Goal: Task Accomplishment & Management: Manage account settings

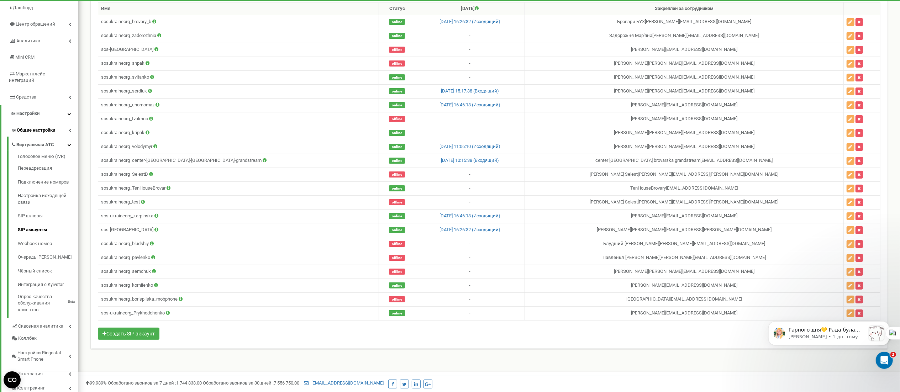
scroll to position [59, 0]
click at [68, 125] on link "Общие настройки" at bounding box center [45, 130] width 68 height 15
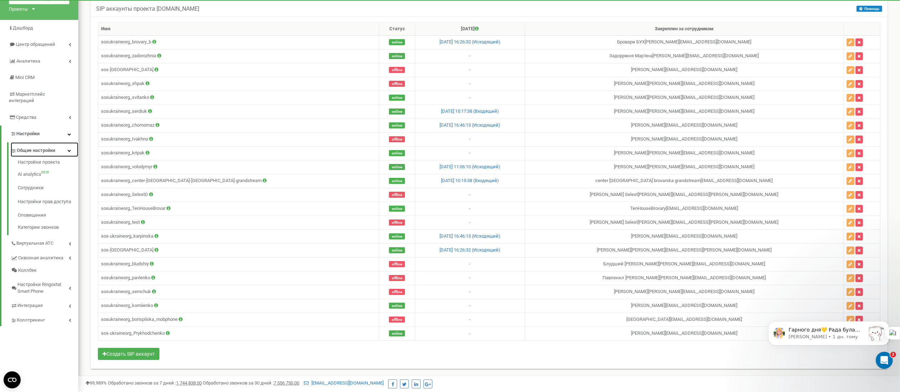
scroll to position [48, 0]
click at [73, 109] on link "Средства" at bounding box center [39, 117] width 78 height 17
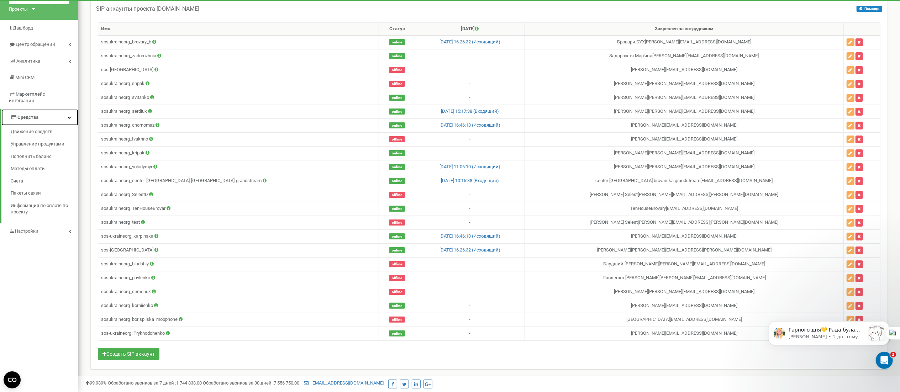
click at [70, 116] on icon at bounding box center [70, 118] width 4 height 4
click at [62, 126] on link "Настройки" at bounding box center [39, 134] width 78 height 17
click at [54, 147] on span "Общие настройки" at bounding box center [36, 150] width 38 height 7
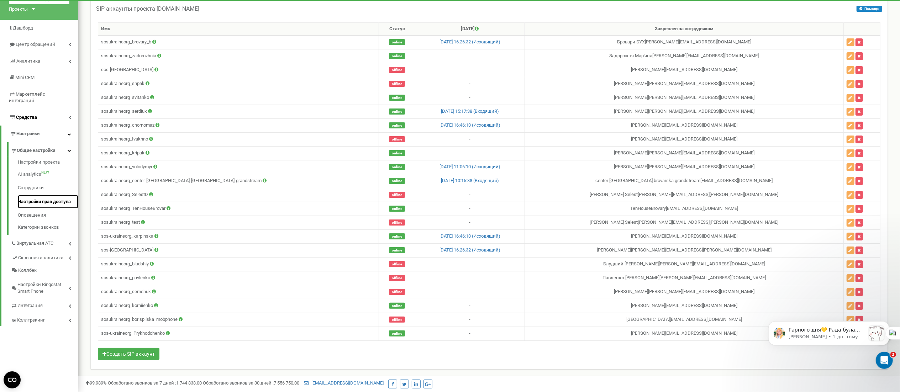
click at [51, 195] on link "Настройки прав доступа" at bounding box center [48, 202] width 60 height 14
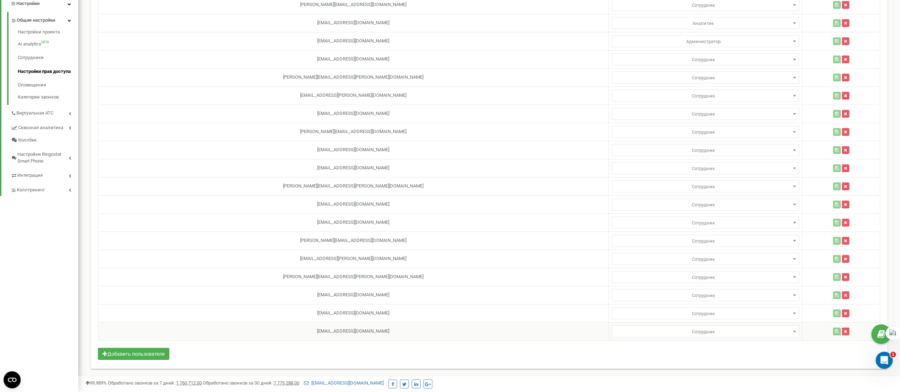
click at [305, 327] on td "Yuliia.Prykhodchenko@sos-ukraine.org" at bounding box center [353, 331] width 511 height 18
select select
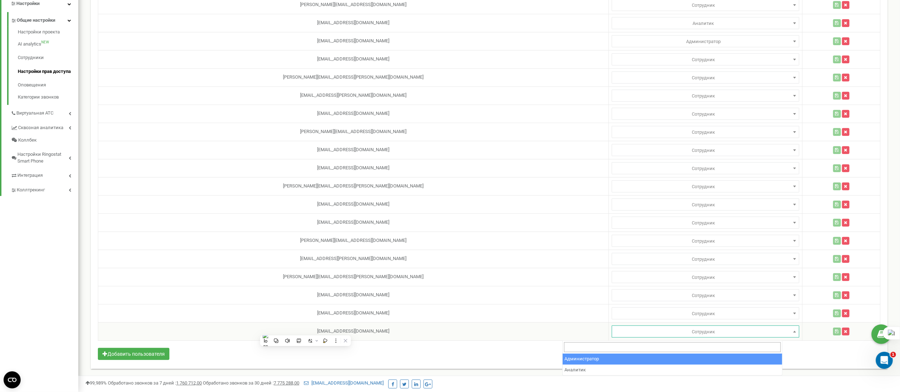
click at [634, 334] on span "Сотрудник" at bounding box center [705, 332] width 182 height 10
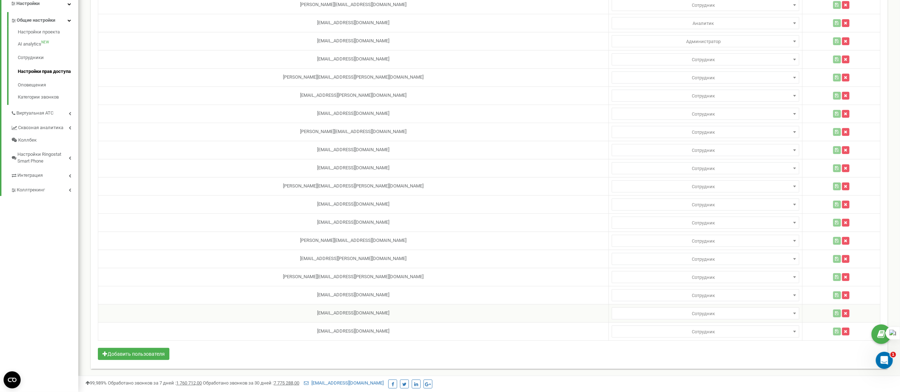
click at [508, 311] on td "borispilska_mobphone@sos-ukraine.org" at bounding box center [353, 313] width 511 height 18
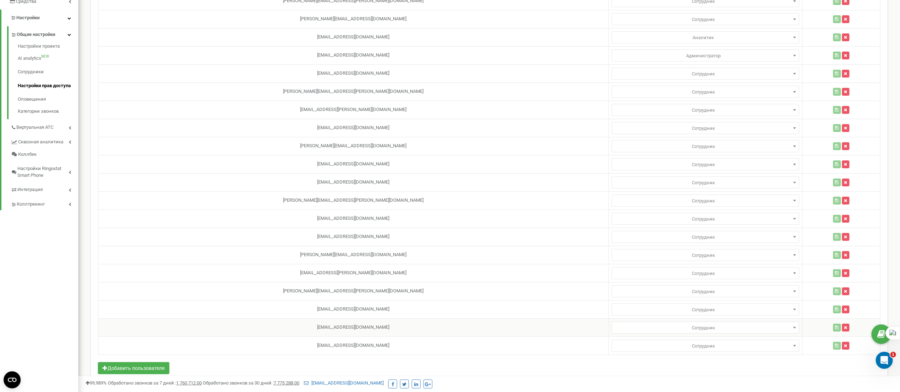
scroll to position [173, 0]
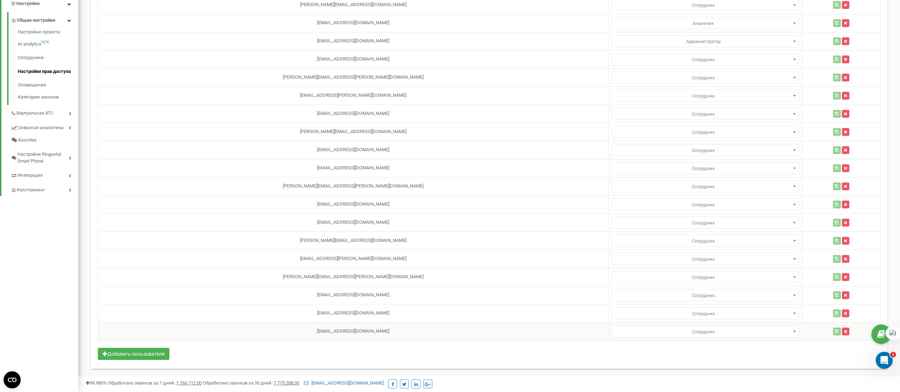
drag, startPoint x: 371, startPoint y: 332, endPoint x: 289, endPoint y: 333, distance: 81.5
click at [289, 333] on td "Yuliia.Prykhodchenko@sos-ukraine.org" at bounding box center [353, 331] width 511 height 18
copy td "Yuliia.Prykhodchenko@sos-ukraine.org"
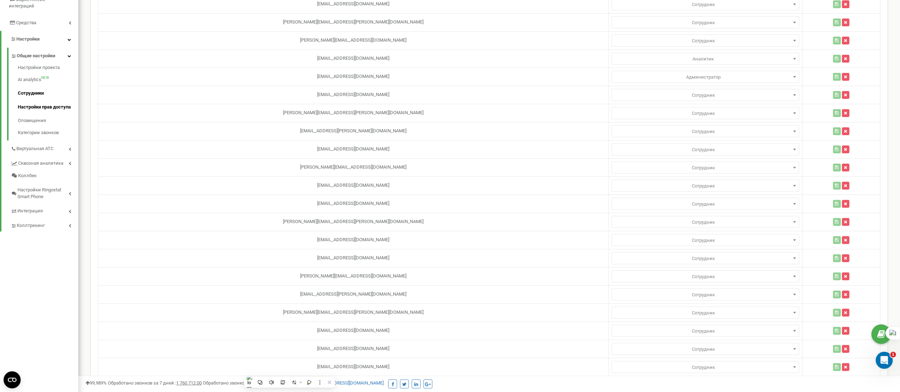
scroll to position [134, 0]
click at [33, 37] on span "Настройки" at bounding box center [27, 39] width 23 height 5
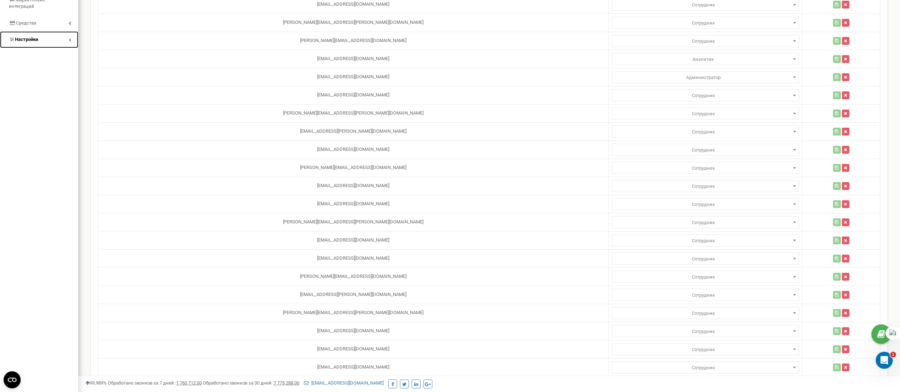
click at [33, 37] on span "Настройки" at bounding box center [26, 39] width 23 height 5
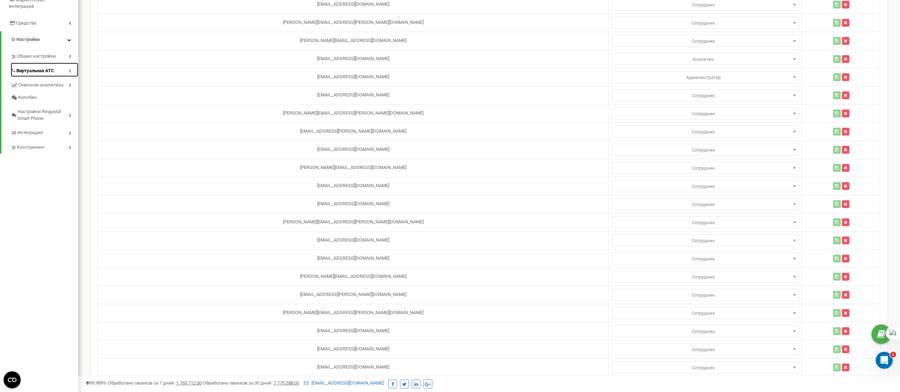
click at [33, 68] on span "Виртуальная АТС" at bounding box center [35, 71] width 38 height 7
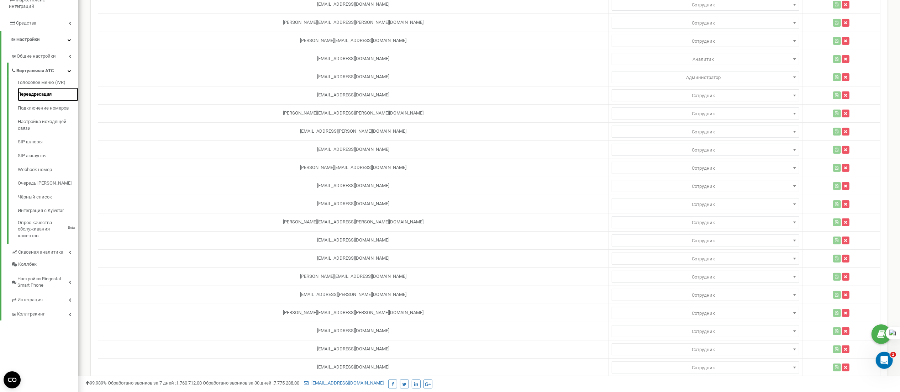
click at [40, 91] on link "Переадресация" at bounding box center [48, 95] width 60 height 14
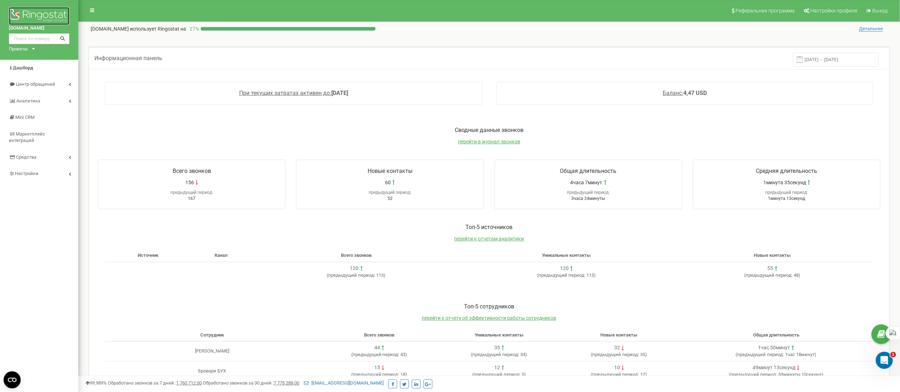
click at [40, 9] on img at bounding box center [39, 16] width 60 height 18
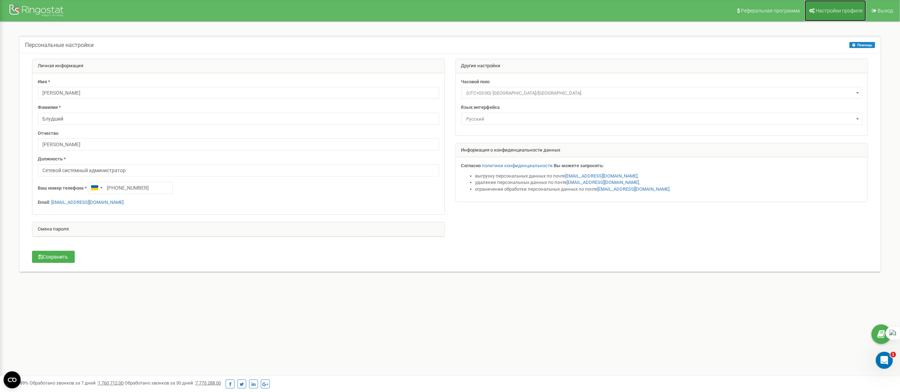
click at [835, 13] on span "Настройки профиля" at bounding box center [838, 11] width 47 height 6
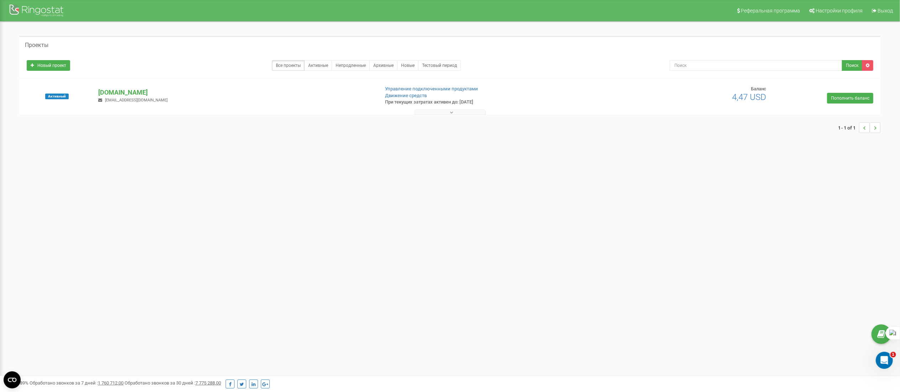
click at [443, 112] on button at bounding box center [449, 112] width 71 height 5
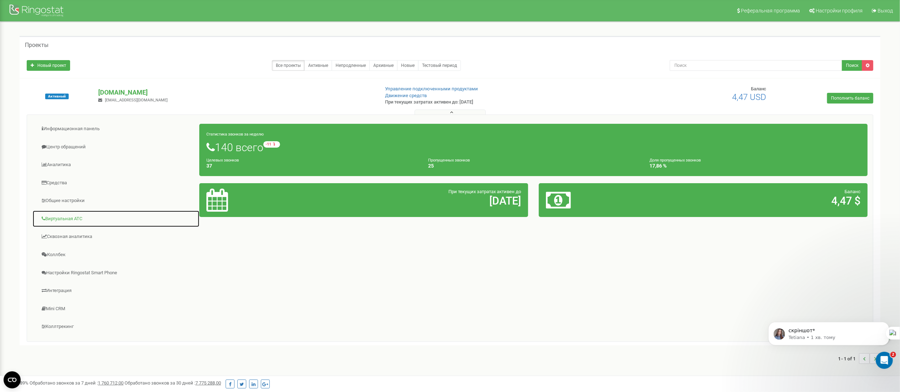
click at [68, 218] on link "Виртуальная АТС" at bounding box center [115, 218] width 167 height 17
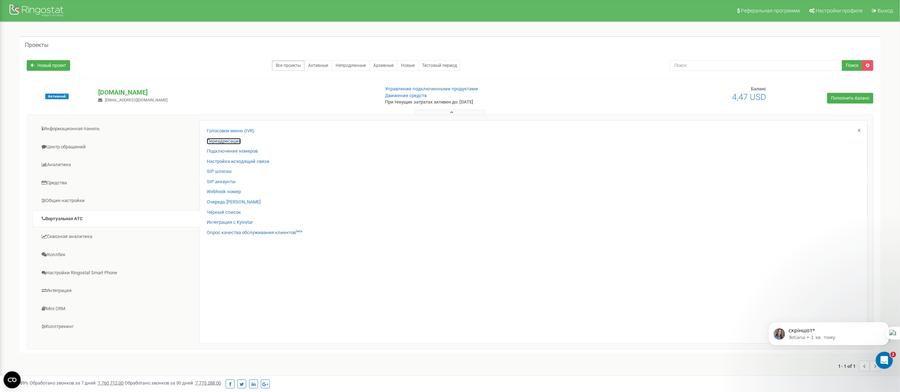
click at [227, 143] on link "Переадресация" at bounding box center [224, 141] width 34 height 7
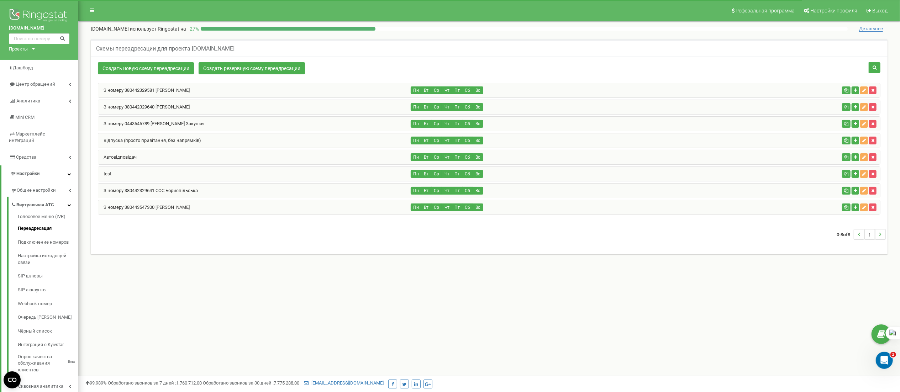
click at [101, 110] on div "З номеру 380442329640 СОС Бровари" at bounding box center [254, 107] width 313 height 14
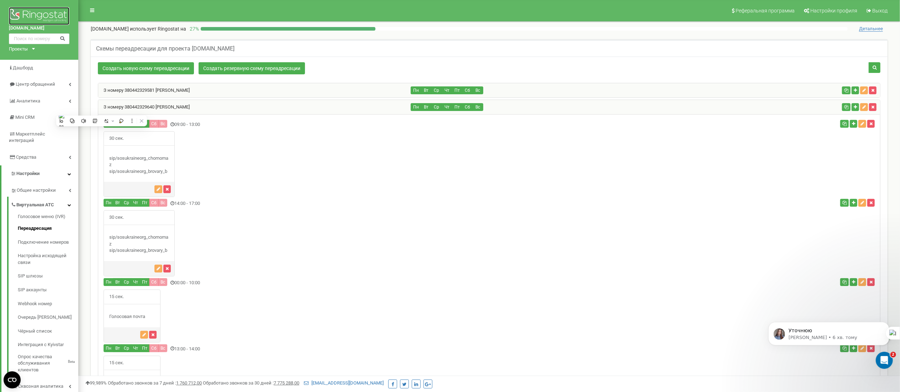
click at [26, 15] on img at bounding box center [39, 16] width 60 height 18
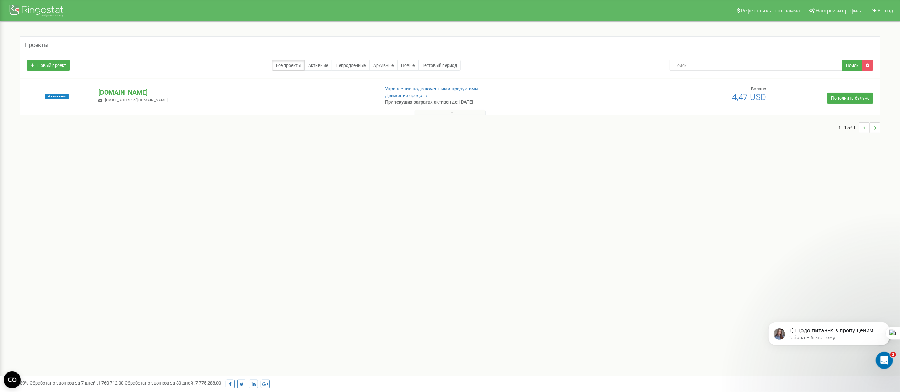
click at [437, 116] on div "1 - 1 of 1" at bounding box center [450, 127] width 861 height 25
drag, startPoint x: 437, startPoint y: 116, endPoint x: 422, endPoint y: 114, distance: 15.1
click at [422, 114] on button at bounding box center [449, 112] width 71 height 5
